Goal: Task Accomplishment & Management: Manage account settings

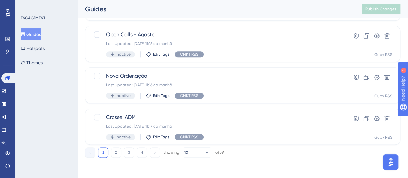
scroll to position [322, 0]
click at [117, 152] on button "2" at bounding box center [116, 152] width 10 height 10
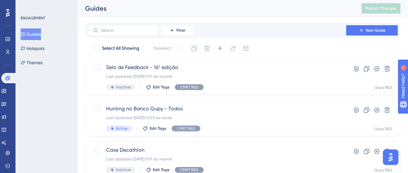
scroll to position [0, 0]
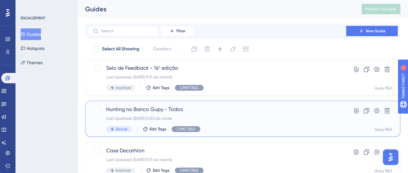
click at [197, 109] on span "Hunting no Banco Gupy - Todos" at bounding box center [216, 109] width 221 height 8
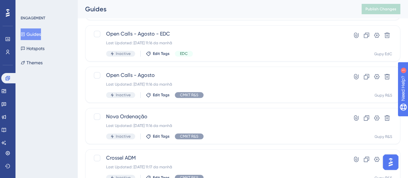
scroll to position [322, 0]
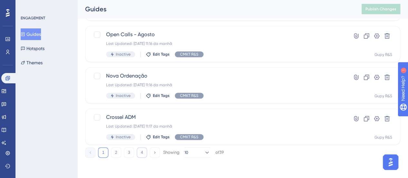
click at [141, 152] on button "4" at bounding box center [142, 152] width 10 height 10
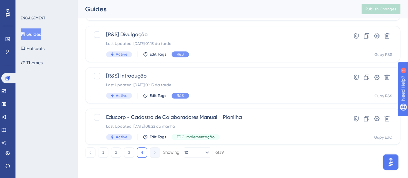
click at [143, 151] on button "4" at bounding box center [142, 152] width 10 height 10
click at [129, 154] on button "3" at bounding box center [129, 152] width 10 height 10
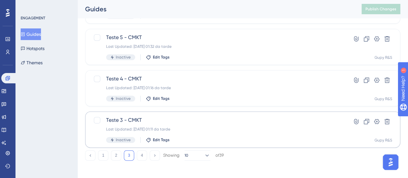
scroll to position [322, 0]
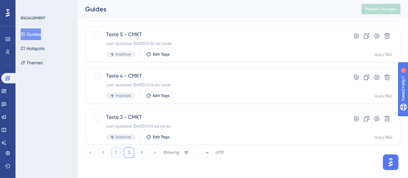
click at [114, 152] on button "2" at bounding box center [116, 152] width 10 height 10
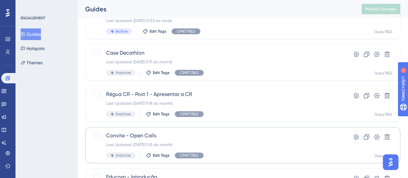
scroll to position [32, 0]
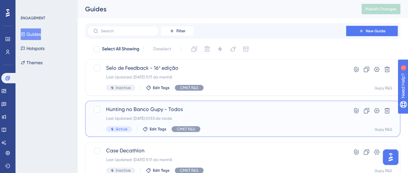
click at [146, 111] on span "Hunting no Banco Gupy - Todos" at bounding box center [216, 109] width 221 height 8
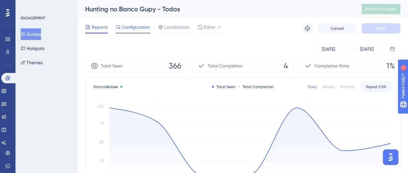
click at [135, 30] on span "Configuration" at bounding box center [136, 27] width 28 height 8
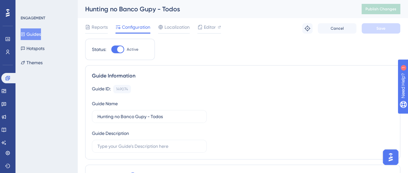
click at [118, 51] on div at bounding box center [120, 49] width 6 height 6
click at [111, 50] on input "Active" at bounding box center [111, 49] width 0 height 0
checkbox input "false"
click at [370, 29] on button "Save" at bounding box center [380, 28] width 39 height 10
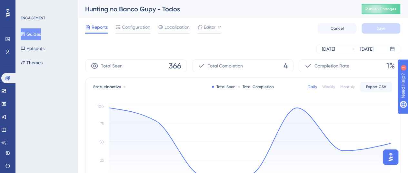
click at [34, 31] on button "Guides" at bounding box center [31, 34] width 20 height 12
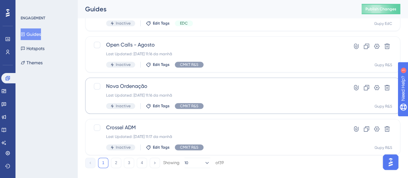
scroll to position [322, 0]
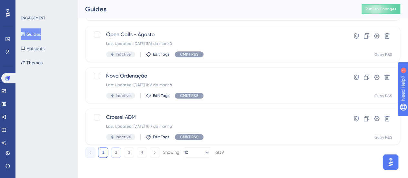
click at [117, 153] on button "2" at bounding box center [116, 152] width 10 height 10
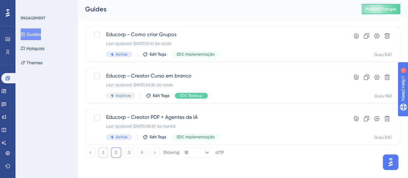
click at [102, 153] on button "1" at bounding box center [103, 152] width 10 height 10
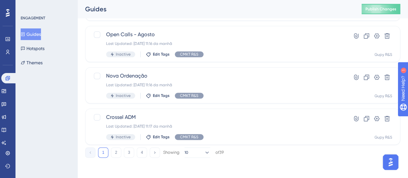
click at [104, 151] on button "1" at bounding box center [103, 152] width 10 height 10
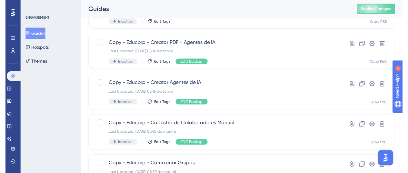
scroll to position [0, 0]
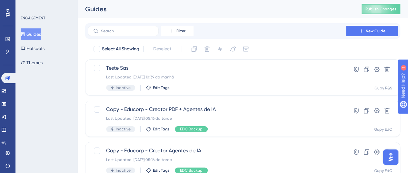
click at [37, 37] on button "Guides" at bounding box center [31, 34] width 20 height 12
